Goal: Task Accomplishment & Management: Complete application form

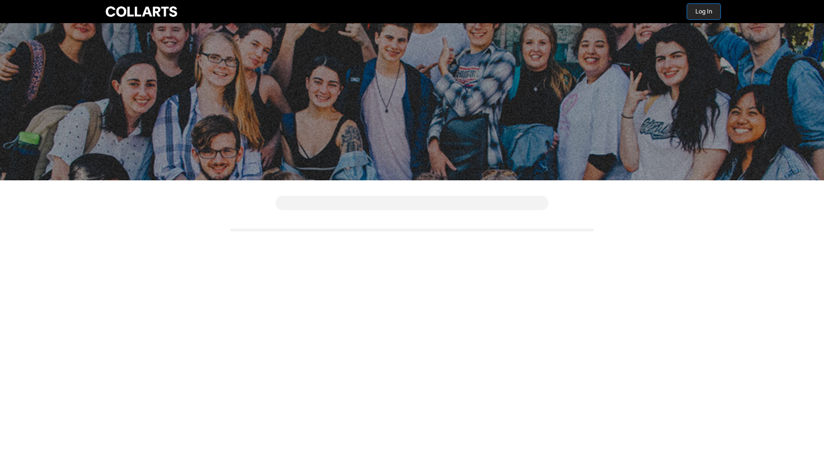
click at [710, 17] on button "Log In" at bounding box center [704, 11] width 33 height 15
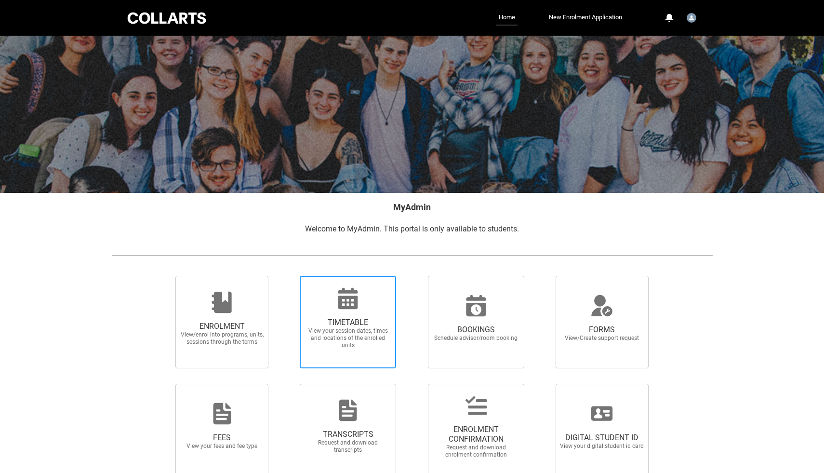
click at [349, 301] on icon at bounding box center [348, 298] width 23 height 23
click at [288, 276] on input "TIMETABLE View your session dates, times and locations of the enrolled units" at bounding box center [287, 275] width 0 height 0
radio input "true"
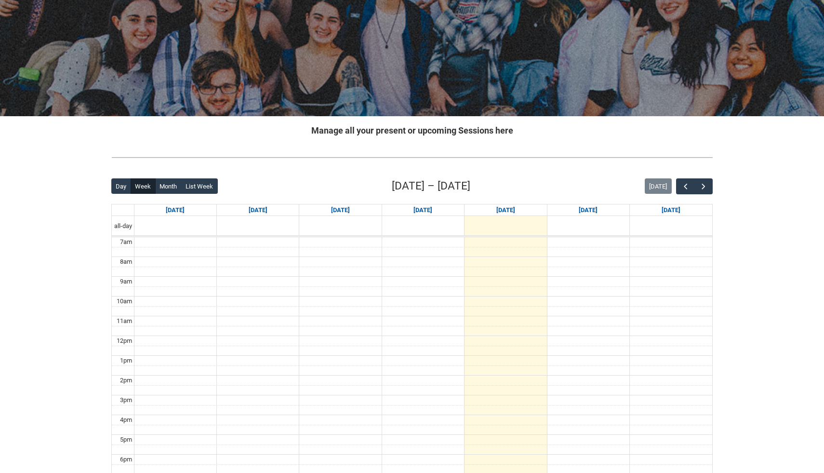
scroll to position [78, 0]
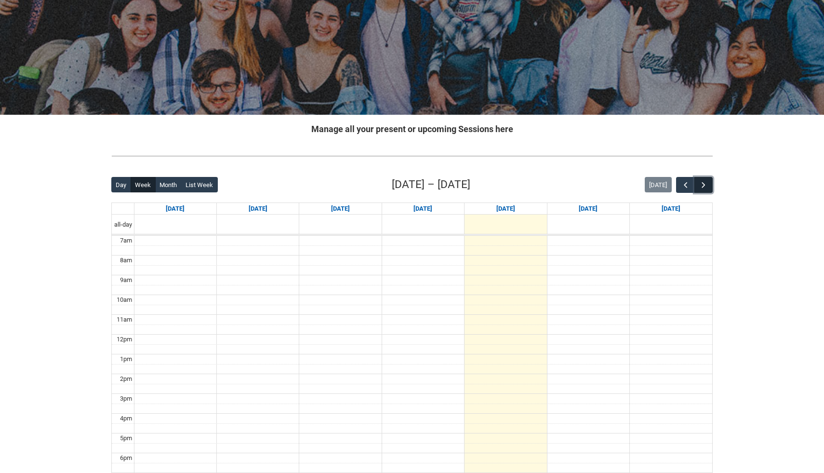
click at [712, 187] on button "button" at bounding box center [704, 185] width 18 height 16
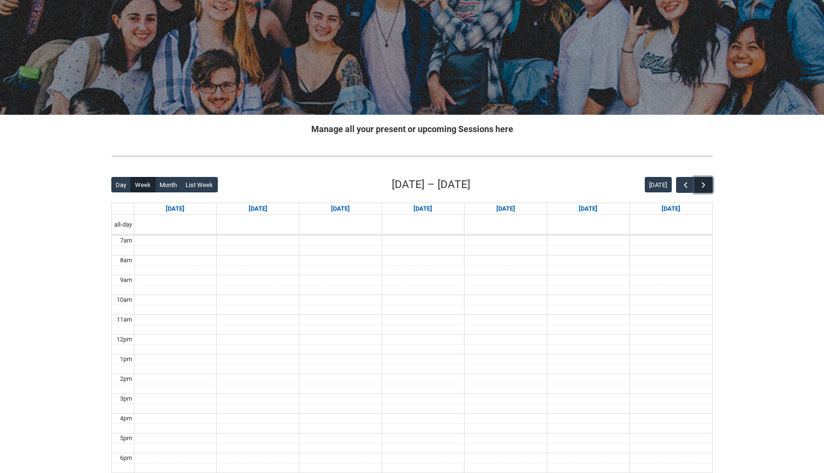
click at [712, 187] on button "button" at bounding box center [704, 185] width 18 height 16
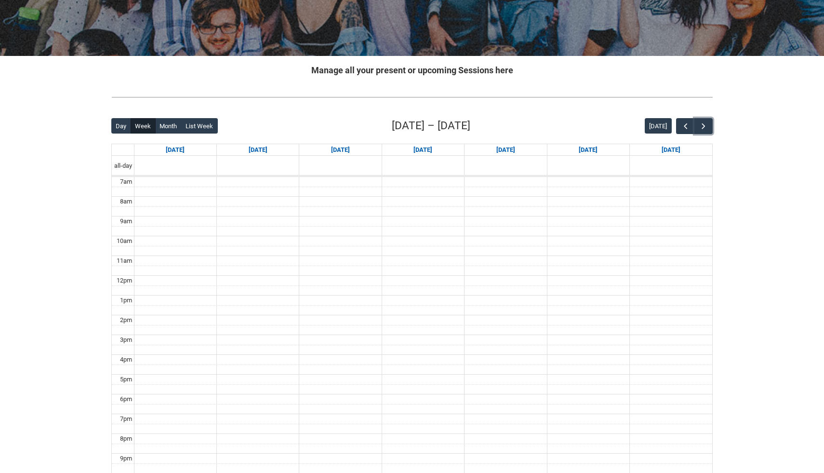
scroll to position [137, 0]
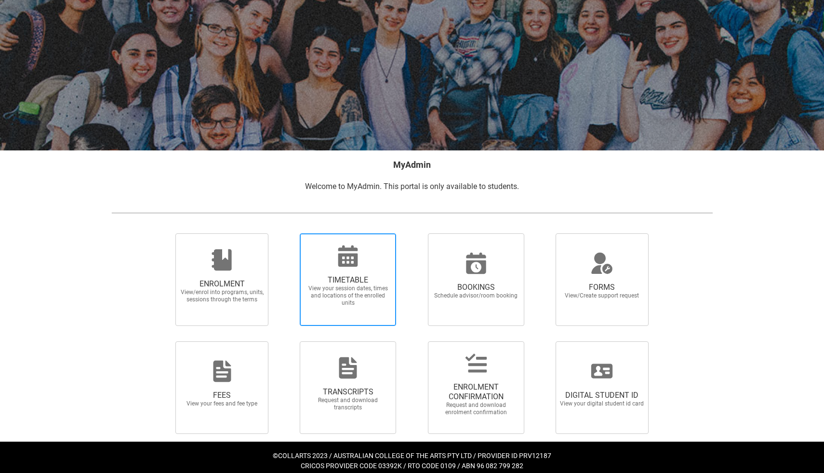
scroll to position [50, 0]
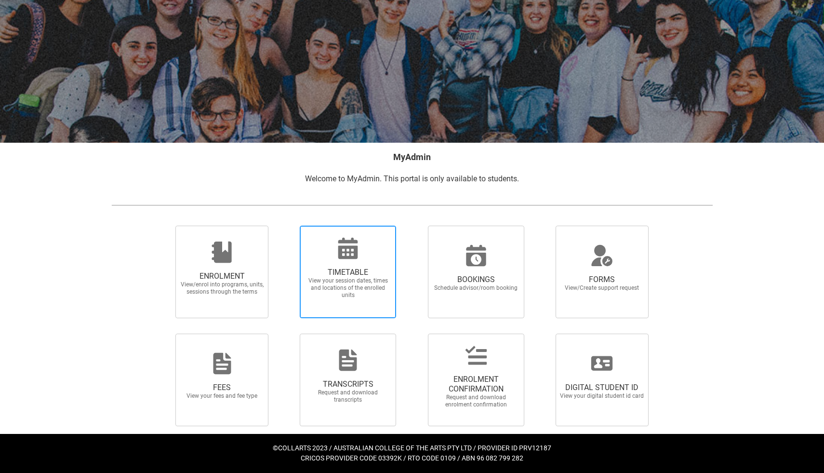
click at [362, 277] on span "View your session dates, times and locations of the enrolled units" at bounding box center [348, 288] width 85 height 22
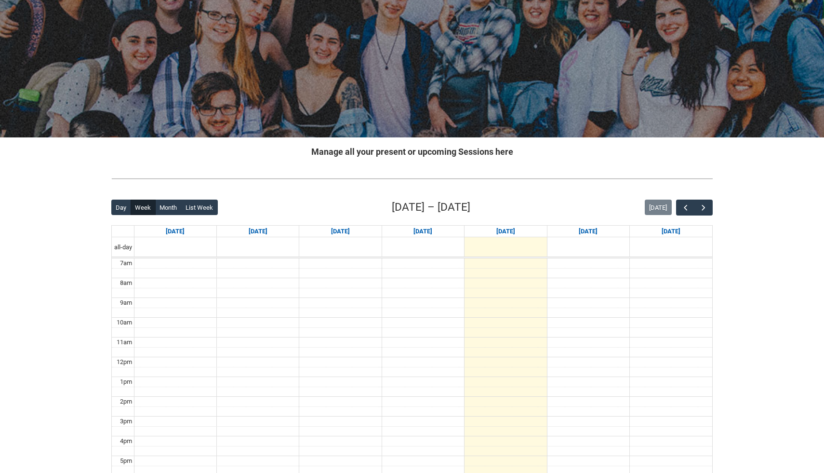
scroll to position [66, 0]
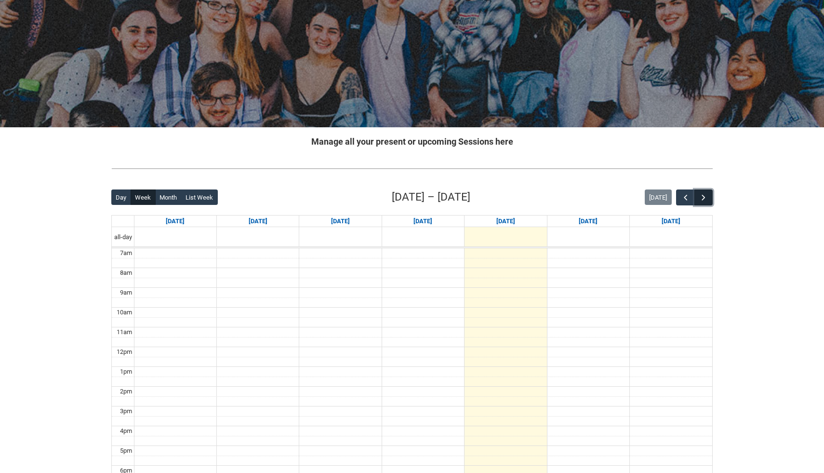
click at [707, 193] on span "button" at bounding box center [704, 198] width 10 height 10
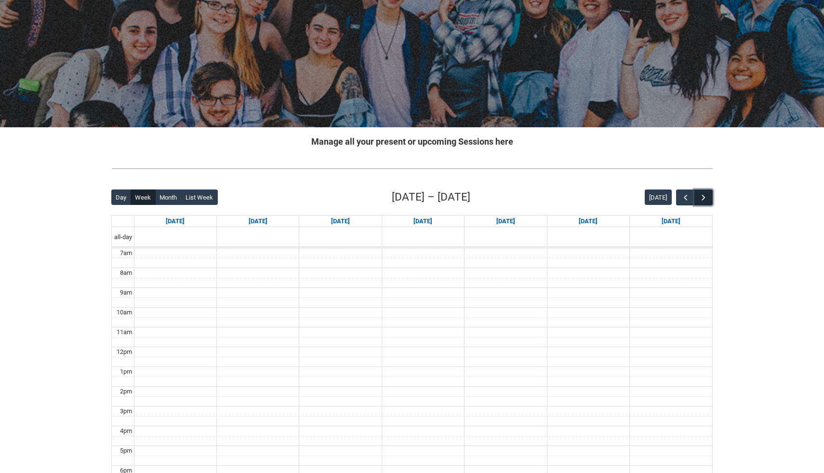
click at [707, 193] on span "button" at bounding box center [704, 198] width 10 height 10
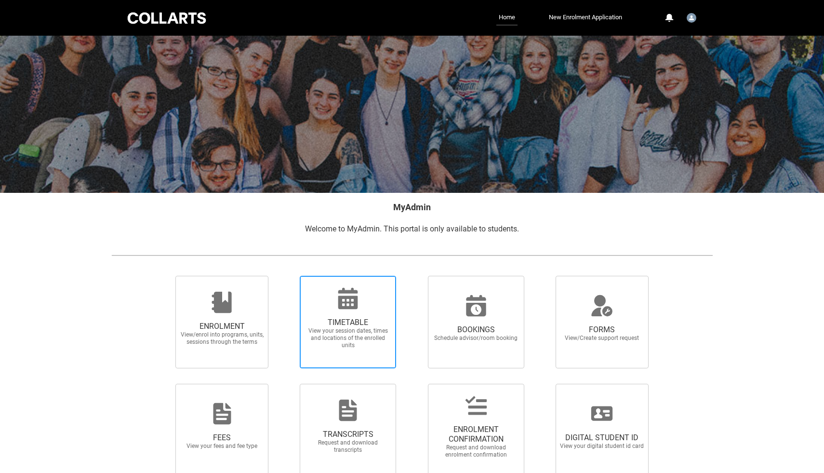
click at [329, 346] on span "View your session dates, times and locations of the enrolled units" at bounding box center [348, 338] width 85 height 22
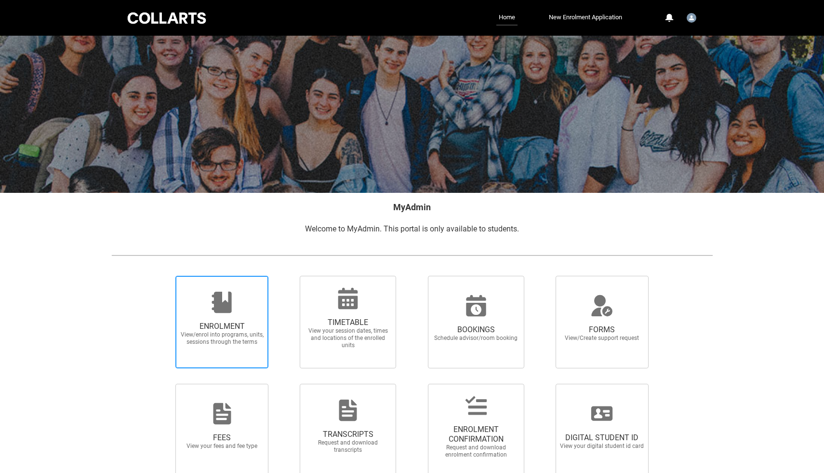
click at [236, 310] on div at bounding box center [222, 302] width 93 height 23
click at [164, 276] on input "ENROLMENT View/enrol into programs, units, sessions through the terms" at bounding box center [163, 275] width 0 height 0
radio input "true"
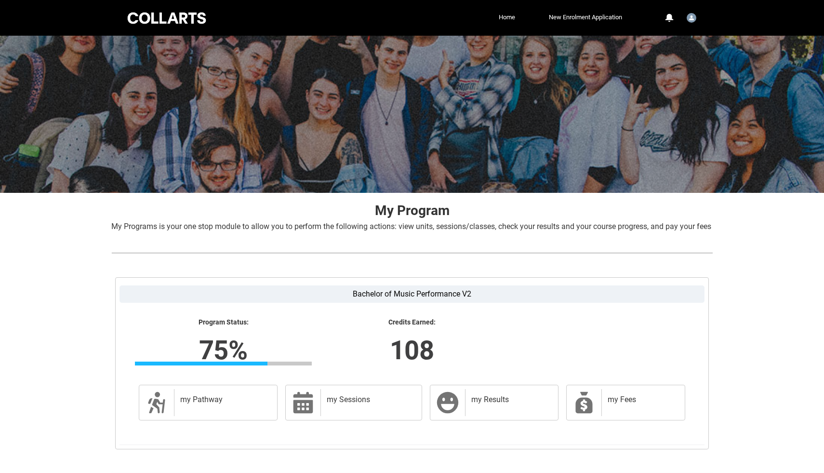
scroll to position [64, 0]
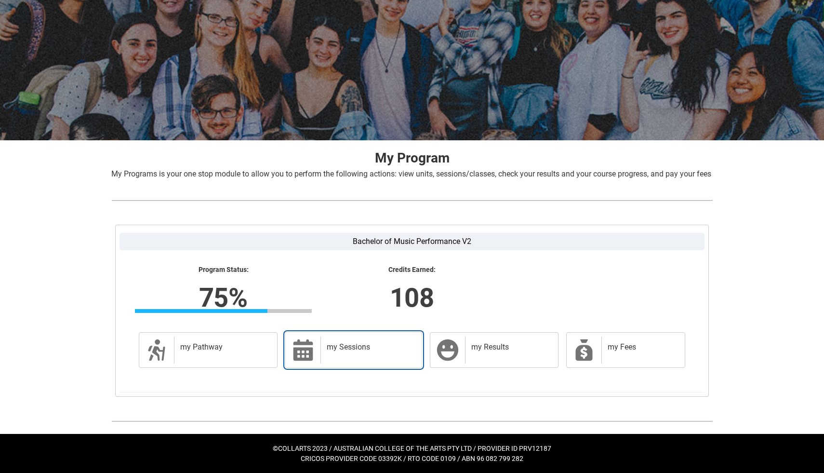
click at [328, 344] on h2 "my Sessions" at bounding box center [369, 347] width 85 height 10
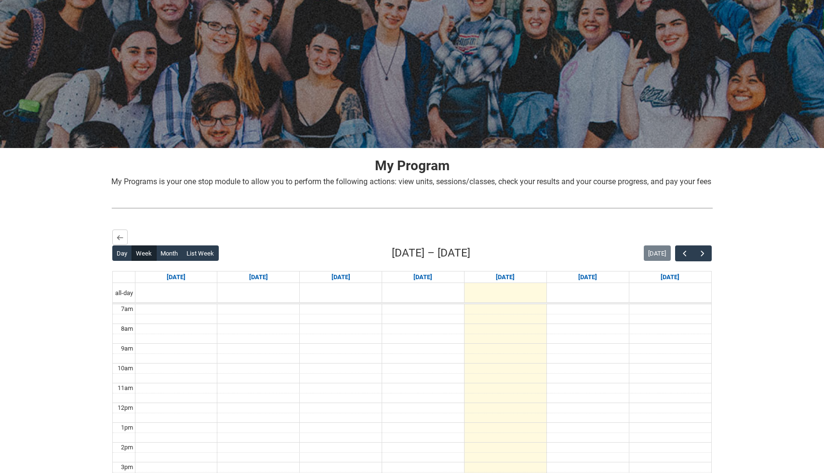
scroll to position [52, 0]
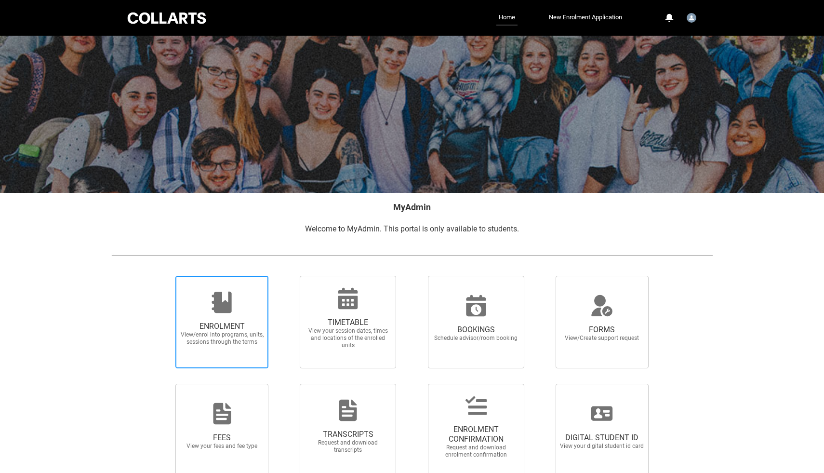
click at [219, 332] on span "View/enrol into programs, units, sessions through the terms" at bounding box center [222, 338] width 85 height 14
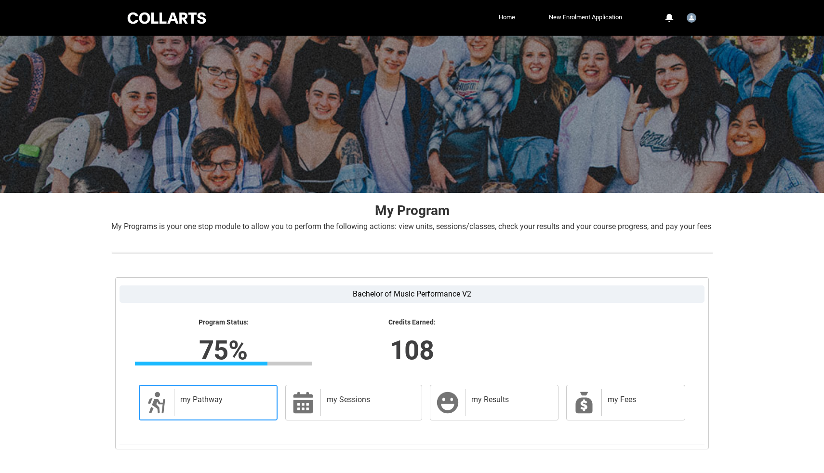
scroll to position [64, 0]
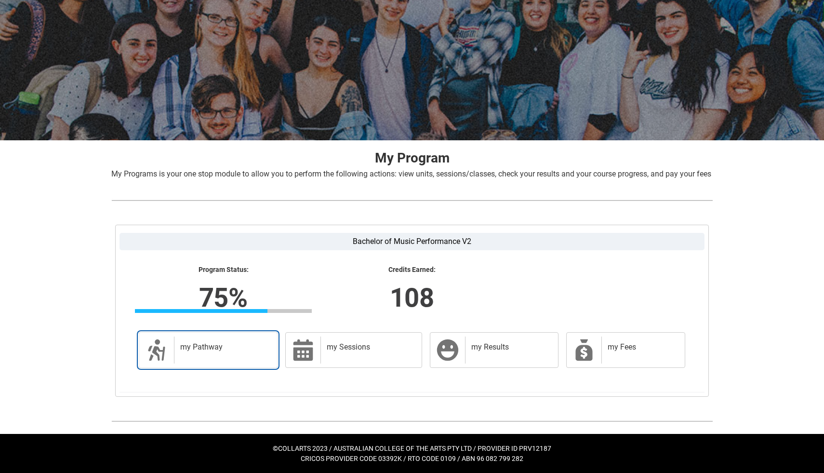
click at [235, 357] on div "my Pathway" at bounding box center [223, 350] width 99 height 27
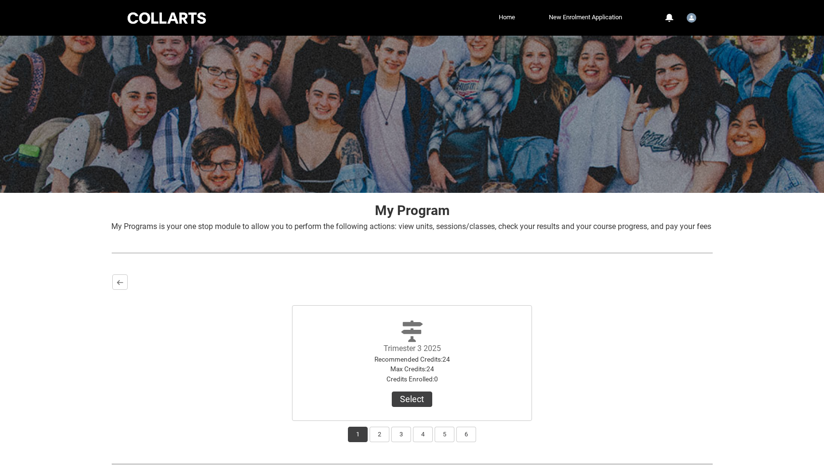
scroll to position [54, 0]
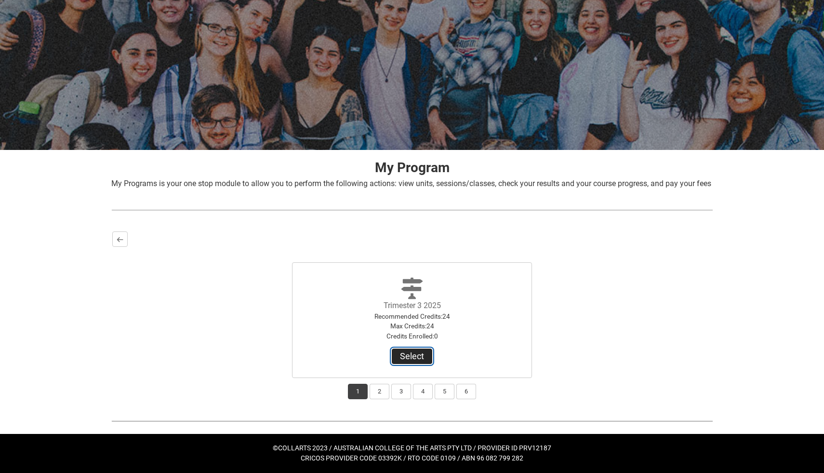
click at [413, 357] on button "Select" at bounding box center [412, 356] width 41 height 15
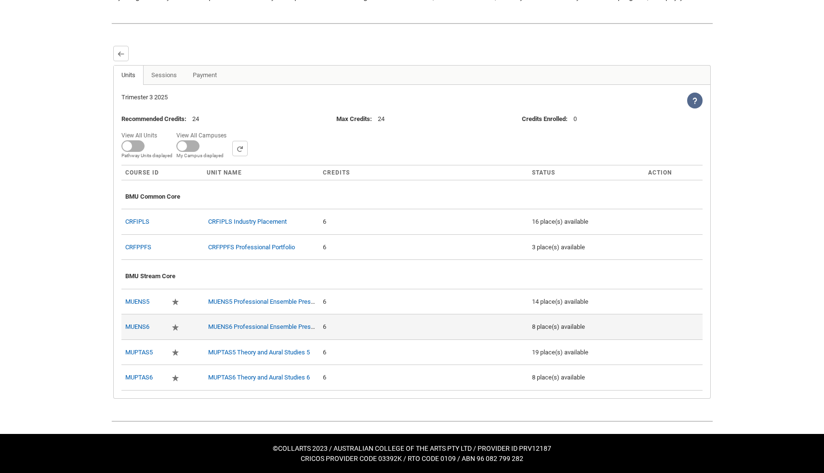
scroll to position [241, 0]
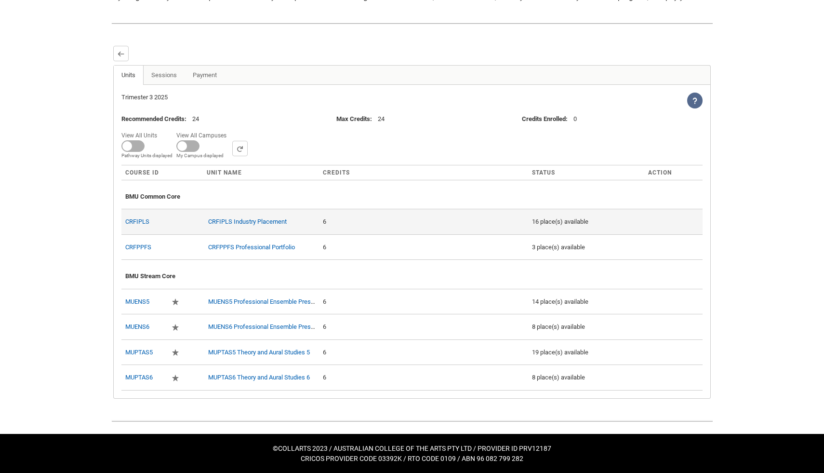
click at [261, 217] on div "CRFIPLS Industry Placement" at bounding box center [261, 222] width 108 height 10
click at [261, 221] on link "CRFIPLS Industry Placement" at bounding box center [247, 221] width 79 height 7
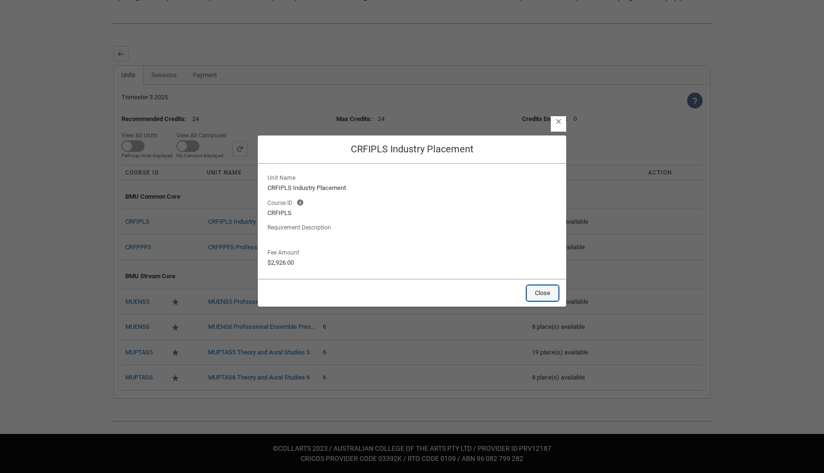
click at [549, 290] on button "Close" at bounding box center [543, 292] width 32 height 15
